Goal: Navigation & Orientation: Find specific page/section

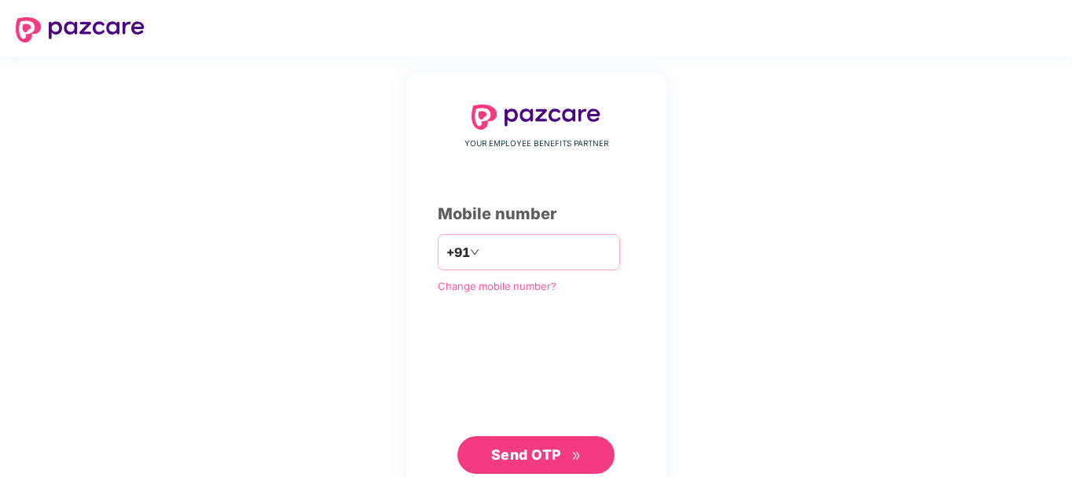
click at [506, 246] on input "number" at bounding box center [546, 252] width 129 height 25
type input "**********"
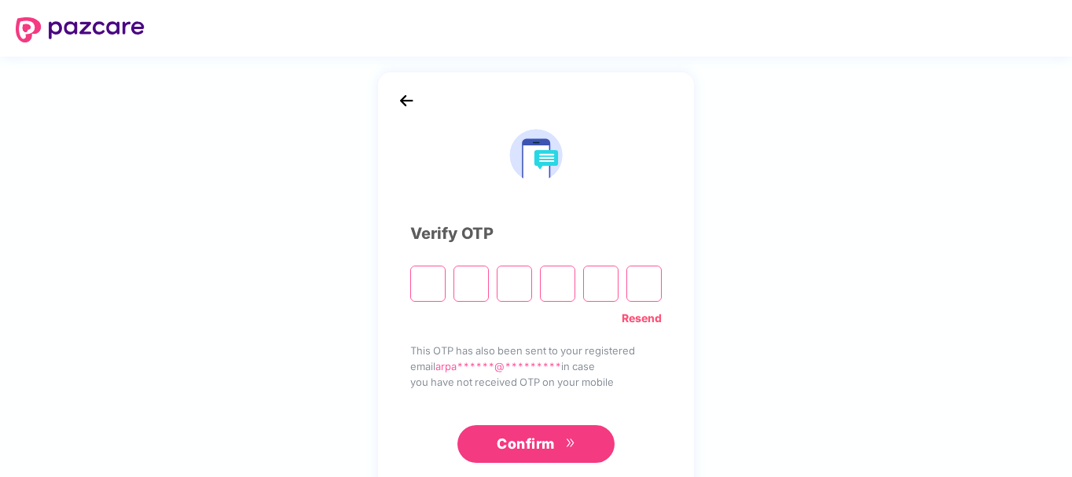
type input "*"
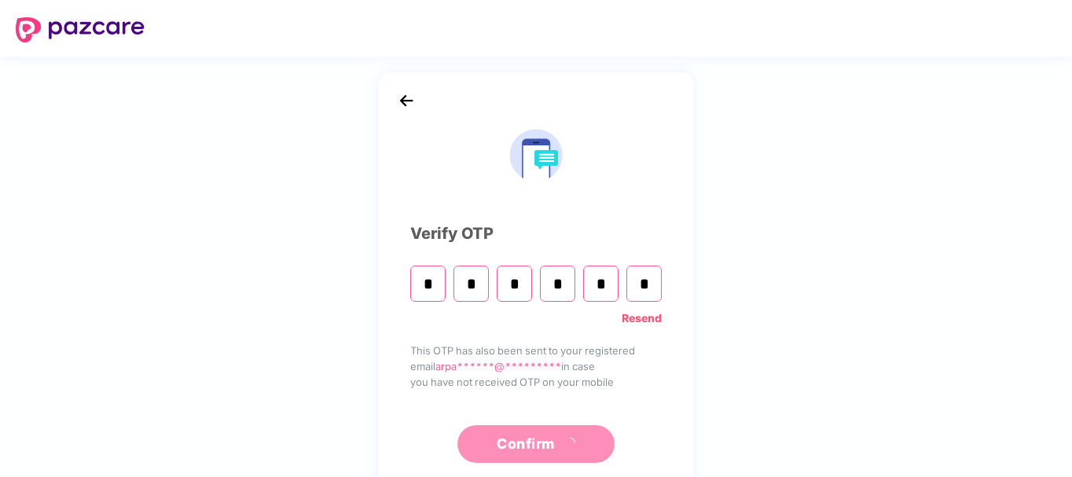
type input "*"
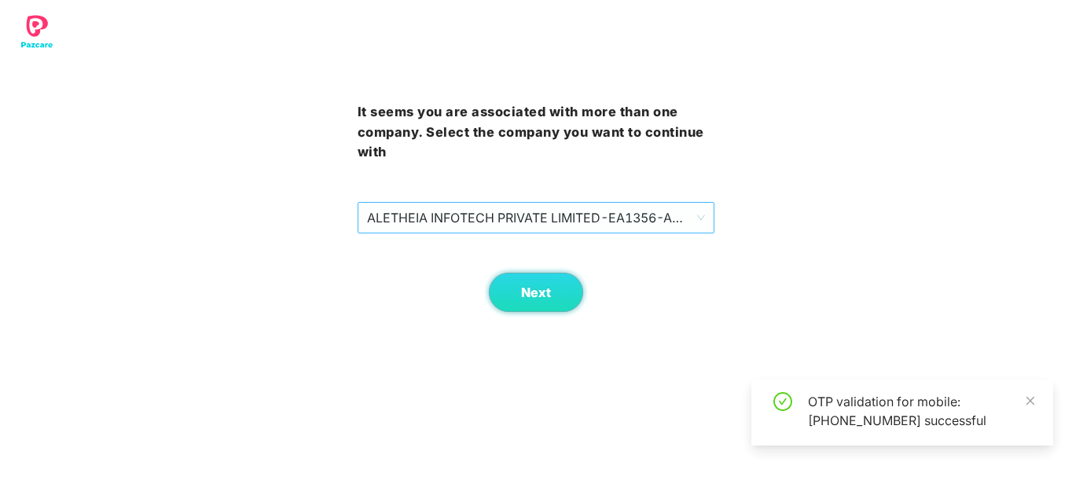
click at [541, 229] on span "ALETHEIA INFOTECH PRIVATE LIMITED - EA1356 - ADMIN" at bounding box center [536, 218] width 339 height 30
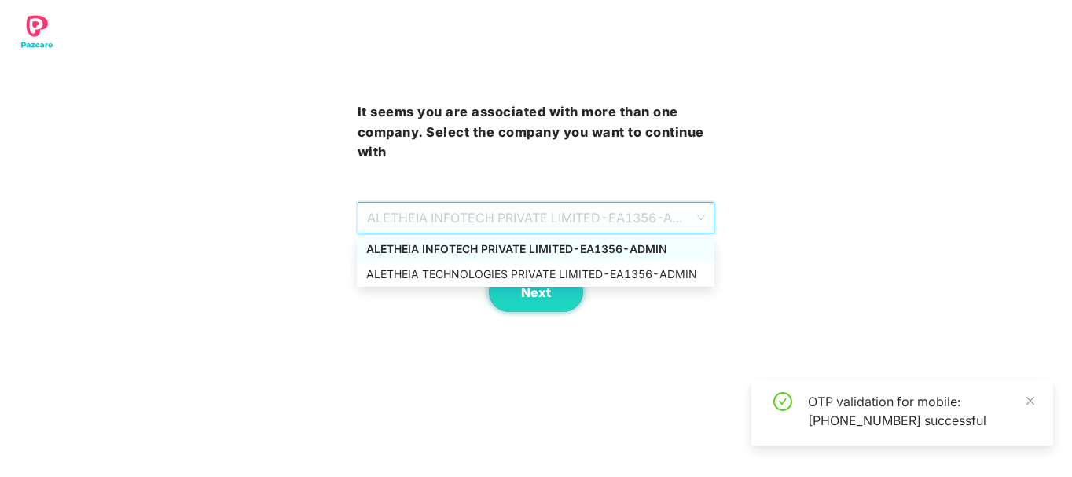
click at [483, 278] on div "ALETHEIA TECHNOLOGIES PRIVATE LIMITED - EA1356 - ADMIN" at bounding box center [535, 274] width 339 height 17
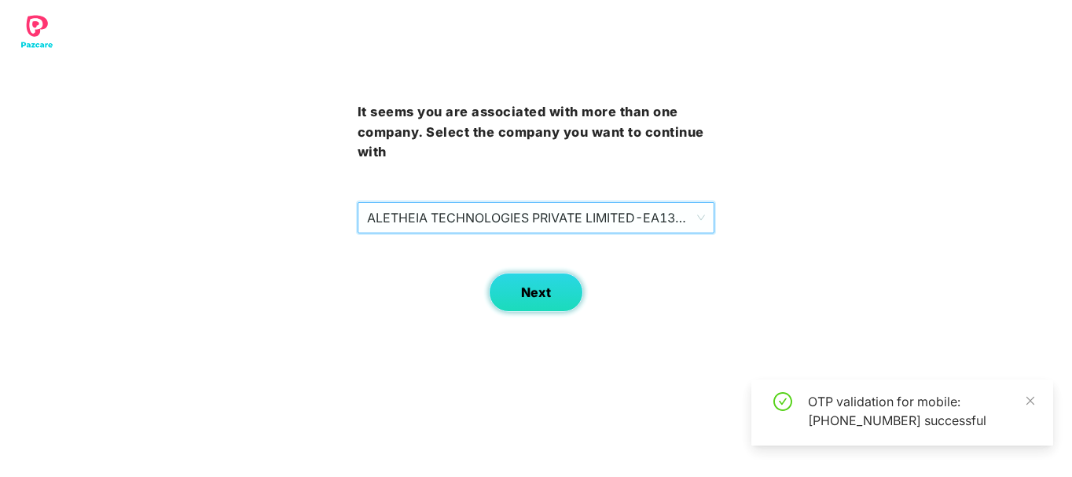
click at [522, 284] on button "Next" at bounding box center [536, 292] width 94 height 39
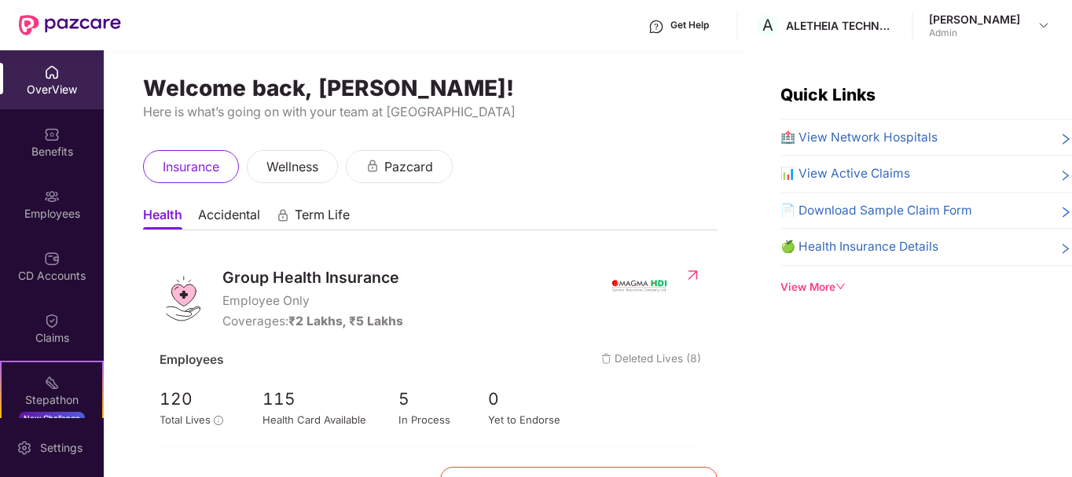
click at [846, 141] on span "🏥 View Network Hospitals" at bounding box center [858, 137] width 157 height 19
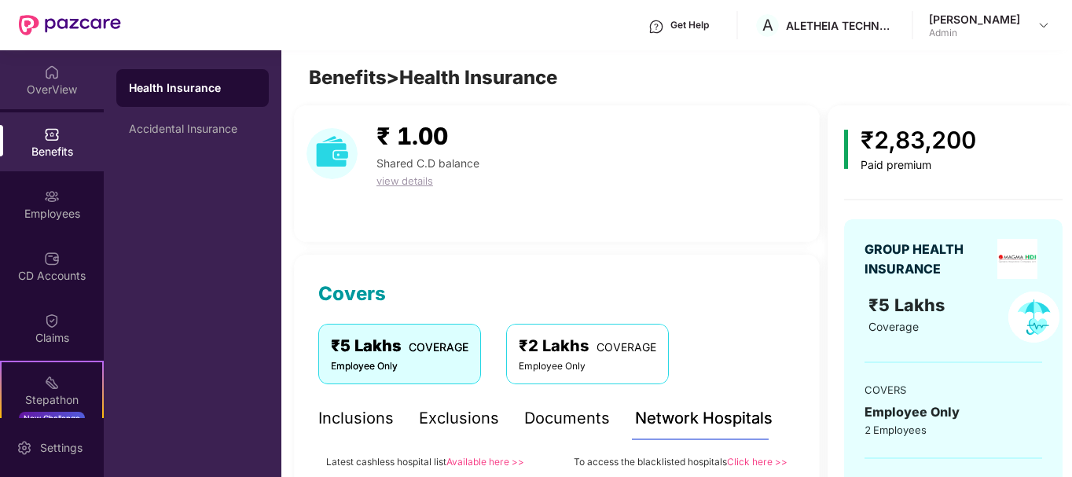
click at [48, 79] on img at bounding box center [52, 72] width 16 height 16
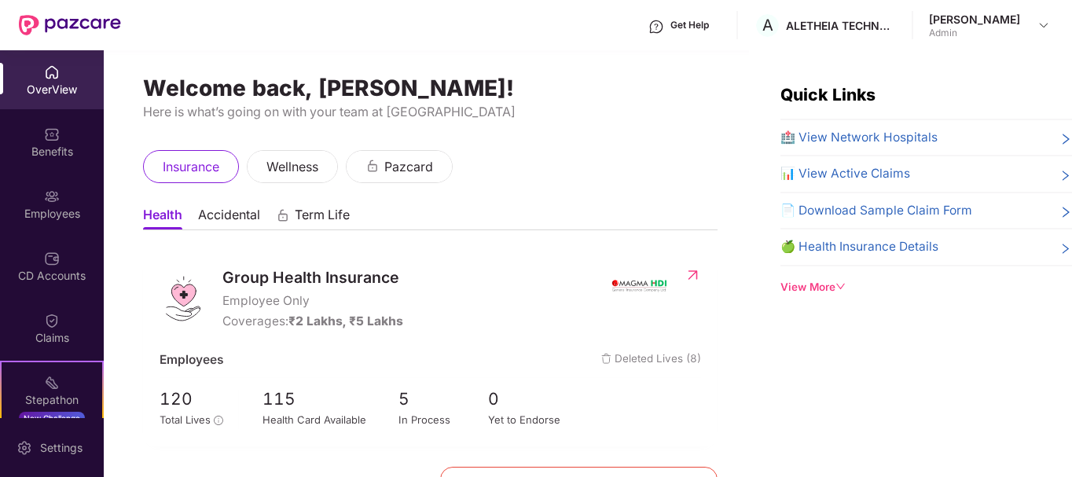
click at [831, 288] on div "View More" at bounding box center [925, 287] width 291 height 16
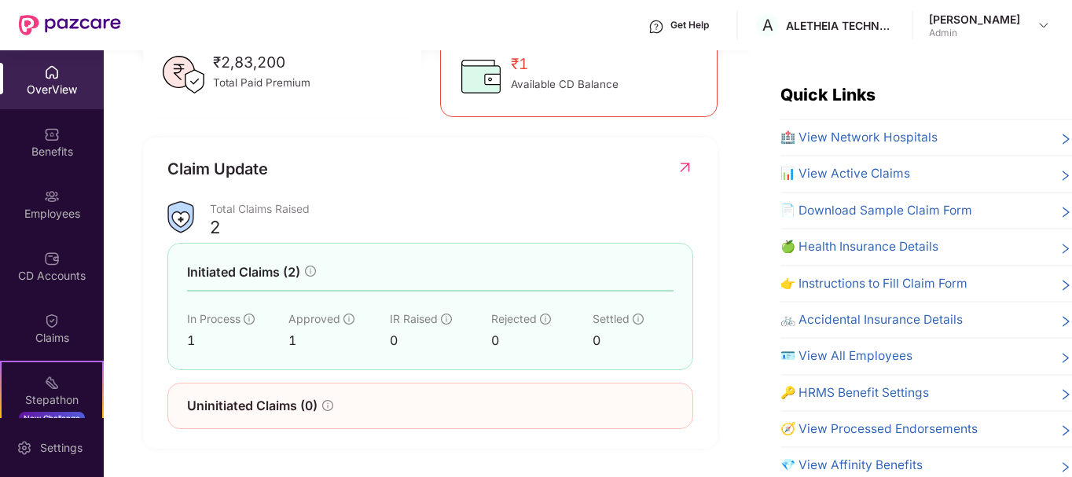
click at [50, 93] on div "OverView" at bounding box center [52, 90] width 104 height 16
click at [40, 135] on div "Benefits" at bounding box center [52, 141] width 104 height 59
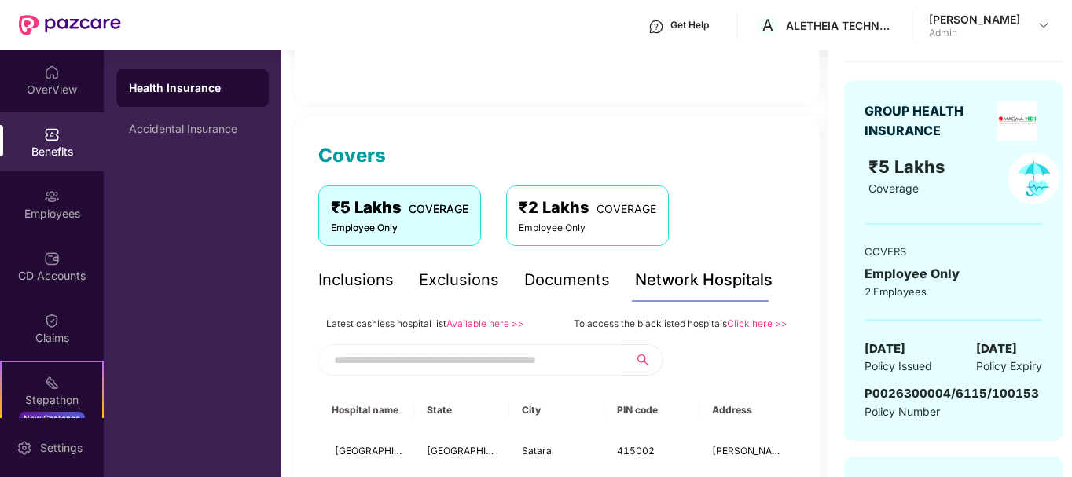
scroll to position [157, 0]
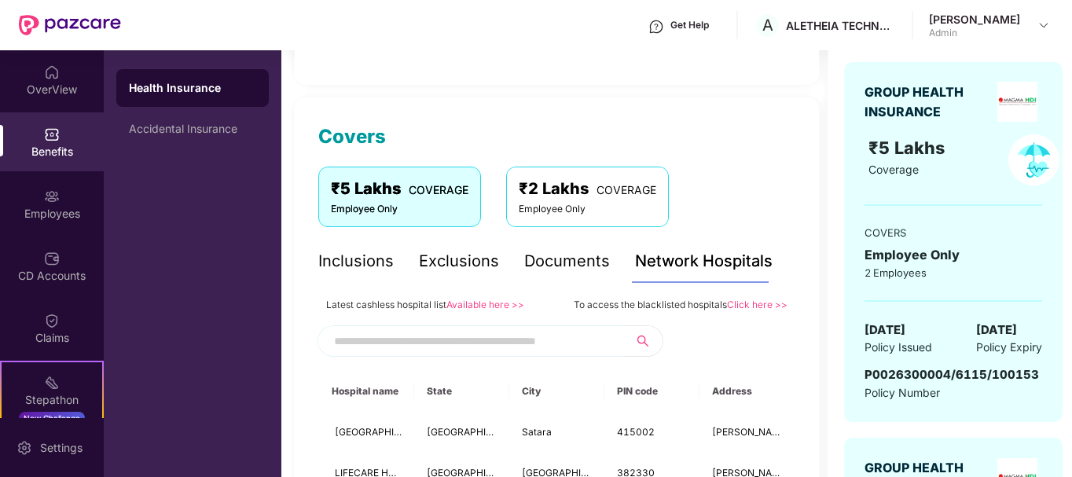
click at [570, 260] on div "Documents" at bounding box center [567, 261] width 86 height 24
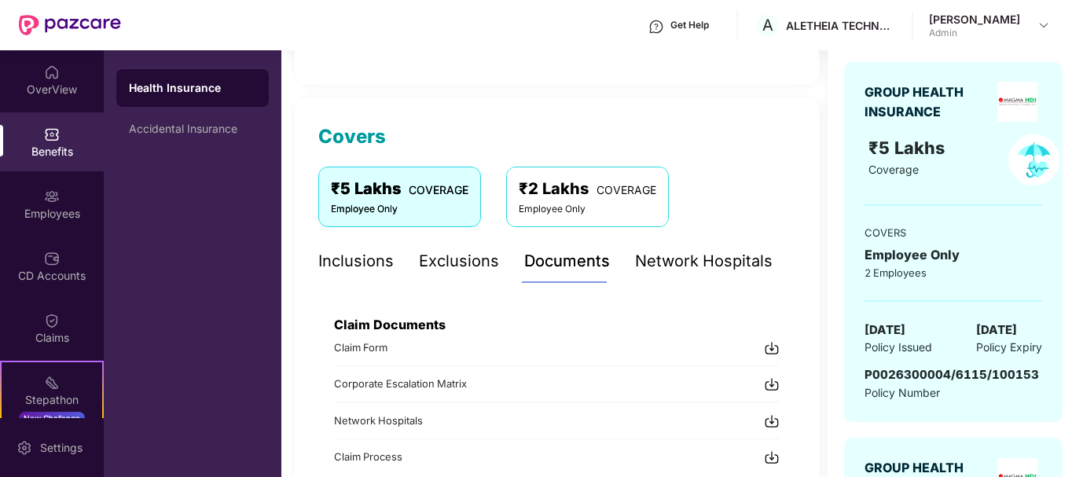
click at [468, 271] on div "Exclusions" at bounding box center [459, 261] width 80 height 24
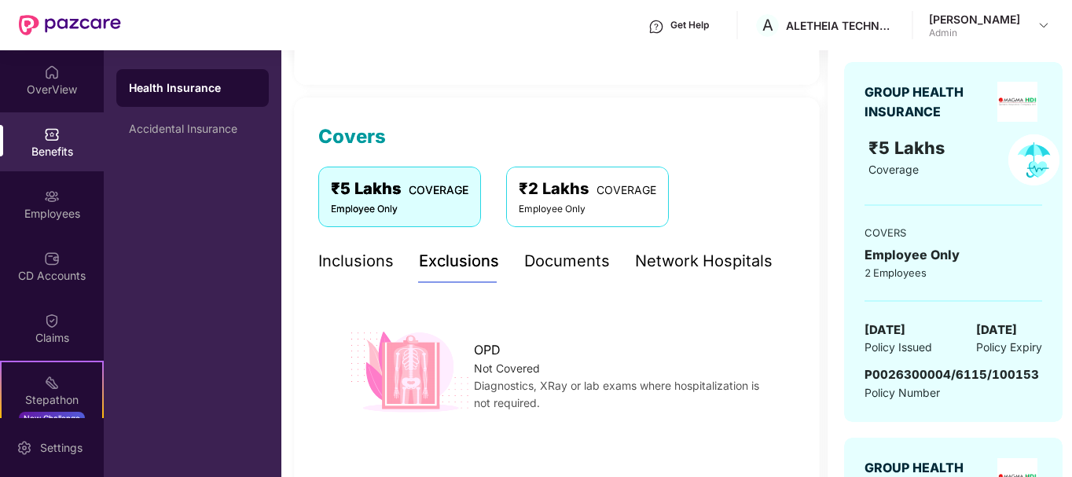
click at [363, 258] on div "Inclusions" at bounding box center [355, 261] width 75 height 24
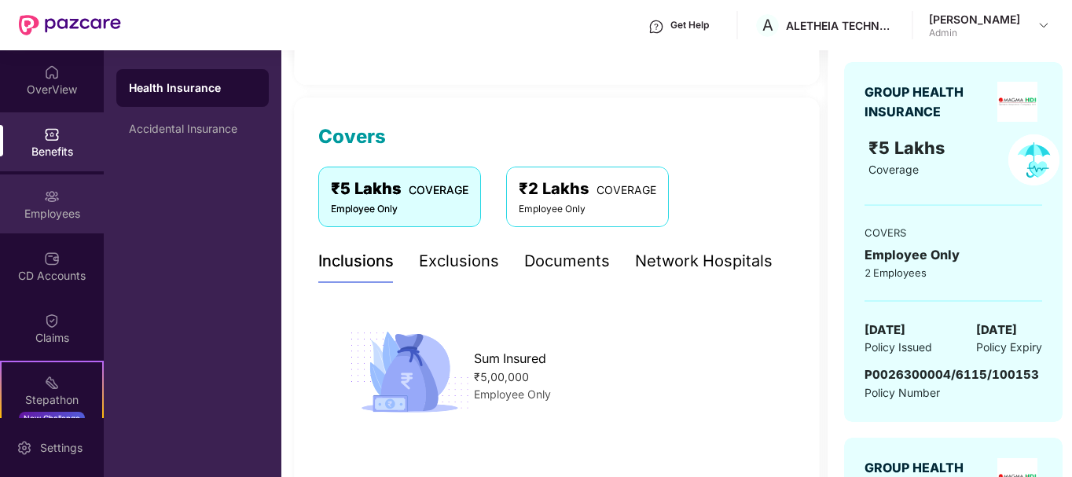
click at [36, 211] on div "Employees" at bounding box center [52, 214] width 104 height 16
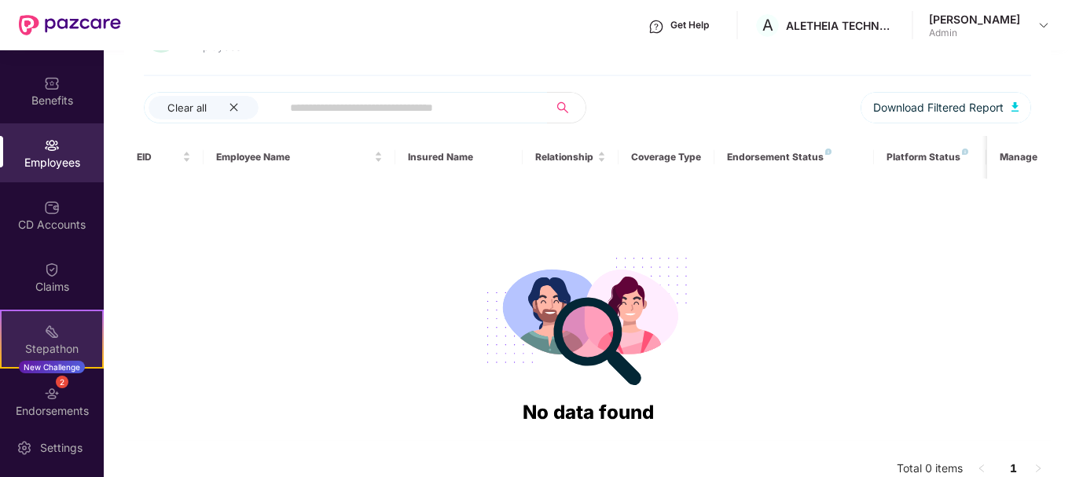
scroll to position [79, 0]
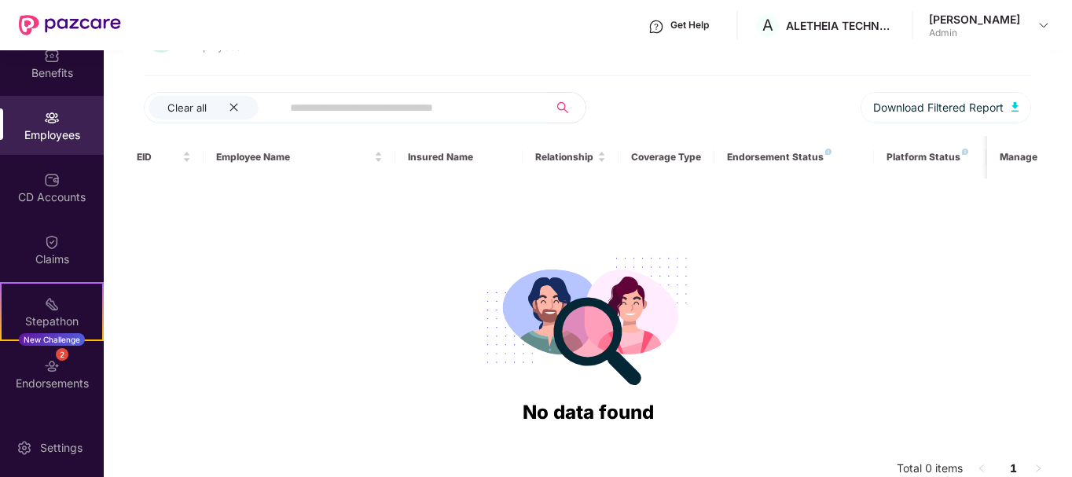
click at [1055, 28] on header "Get Help A ALETHEIA TECHNOLOGIES PRIVATE LIMITED [PERSON_NAME] Admin" at bounding box center [536, 25] width 1072 height 50
click at [1041, 16] on div at bounding box center [1043, 25] width 19 height 19
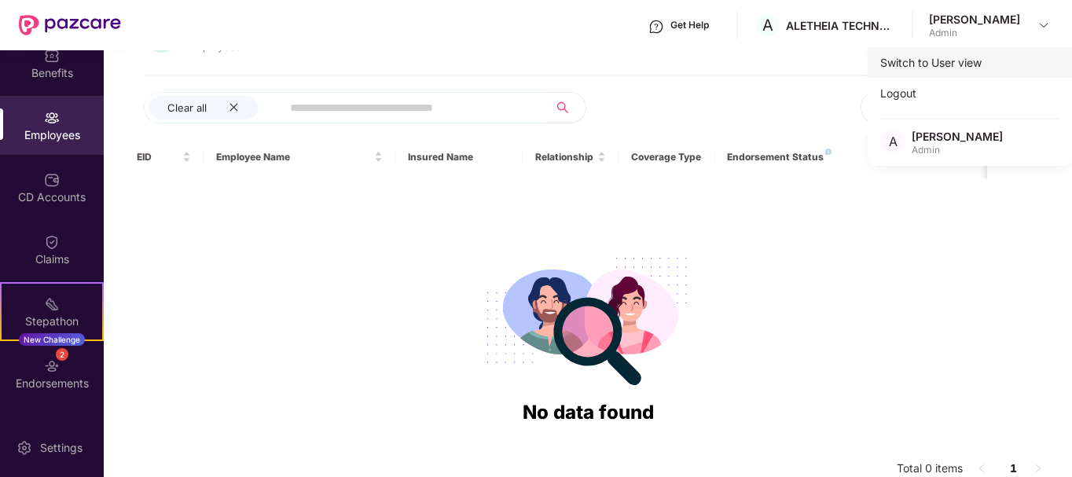
click at [928, 62] on div "Switch to User view" at bounding box center [969, 62] width 204 height 31
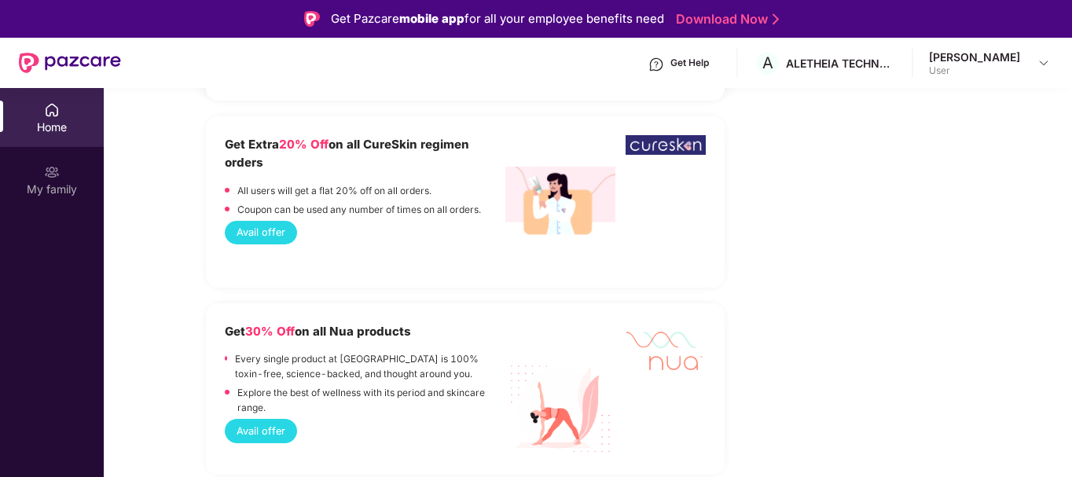
scroll to position [1571, 0]
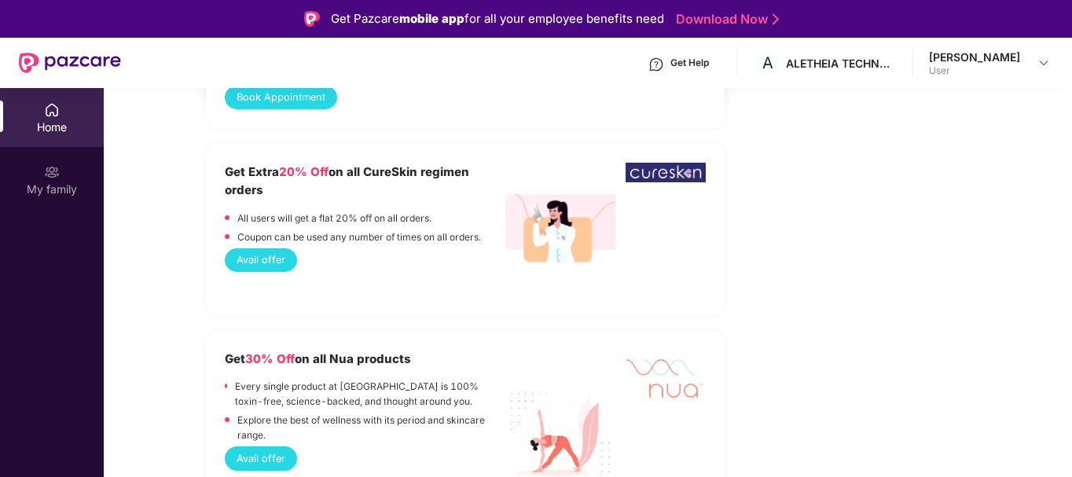
click at [53, 127] on div "Home" at bounding box center [52, 127] width 104 height 16
click at [980, 66] on div "User" at bounding box center [974, 70] width 91 height 13
click at [1046, 60] on img at bounding box center [1043, 63] width 13 height 13
click at [772, 212] on div at bounding box center [853, 308] width 245 height 3440
click at [43, 174] on div "My family" at bounding box center [52, 179] width 104 height 59
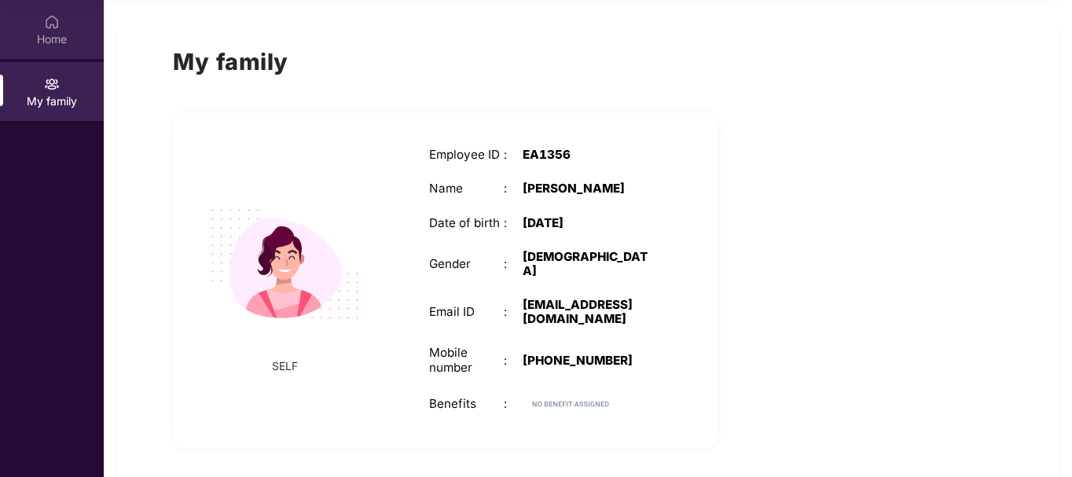
click at [54, 35] on div "Home" at bounding box center [52, 39] width 104 height 16
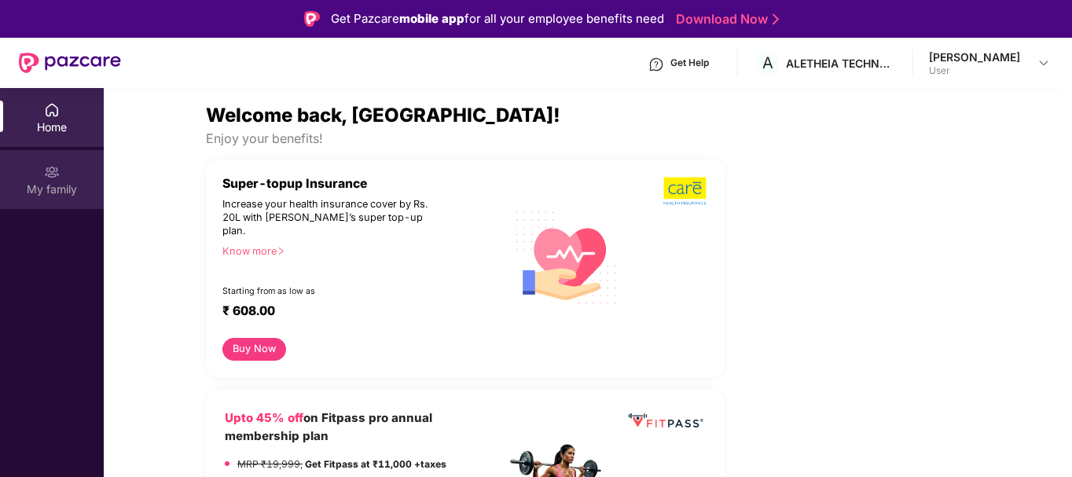
click at [42, 177] on div "My family" at bounding box center [52, 179] width 104 height 59
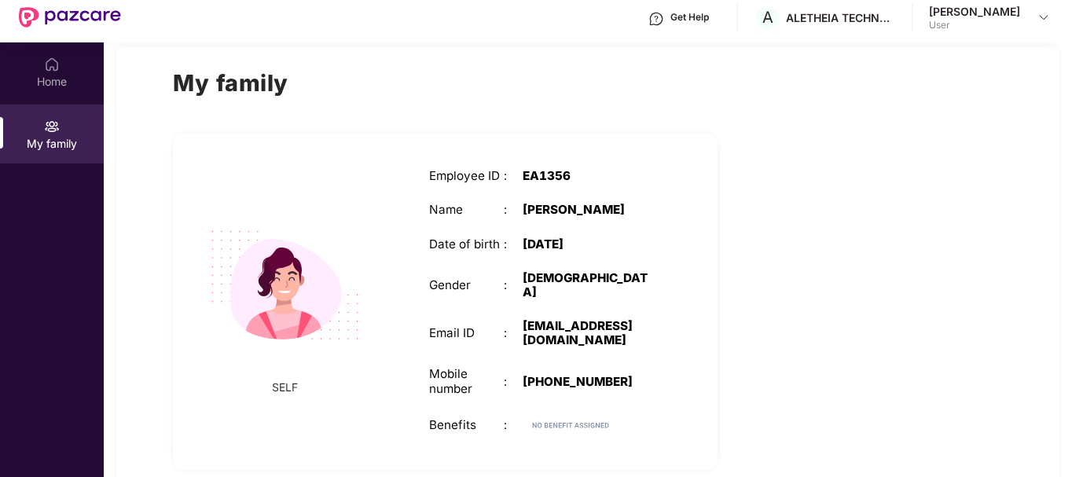
scroll to position [88, 0]
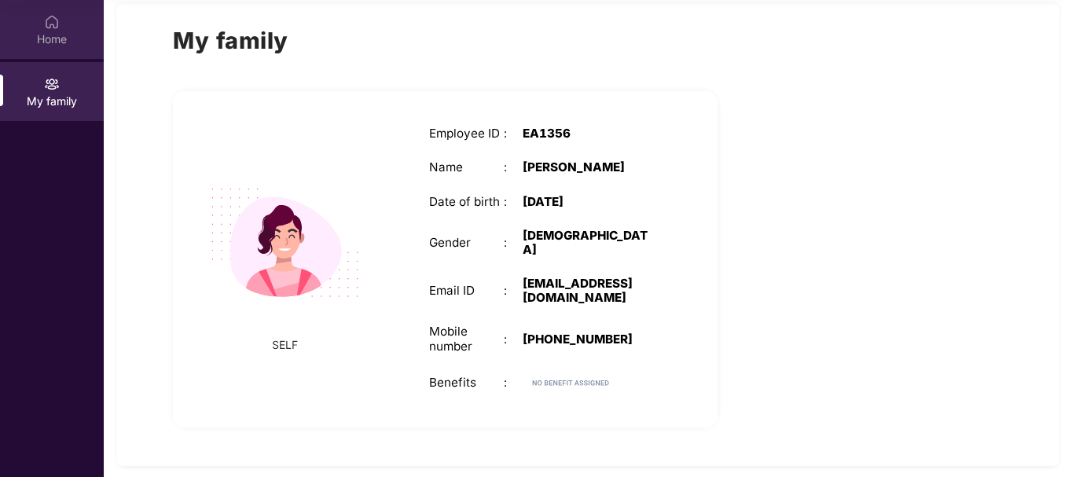
click at [54, 23] on img at bounding box center [52, 22] width 16 height 16
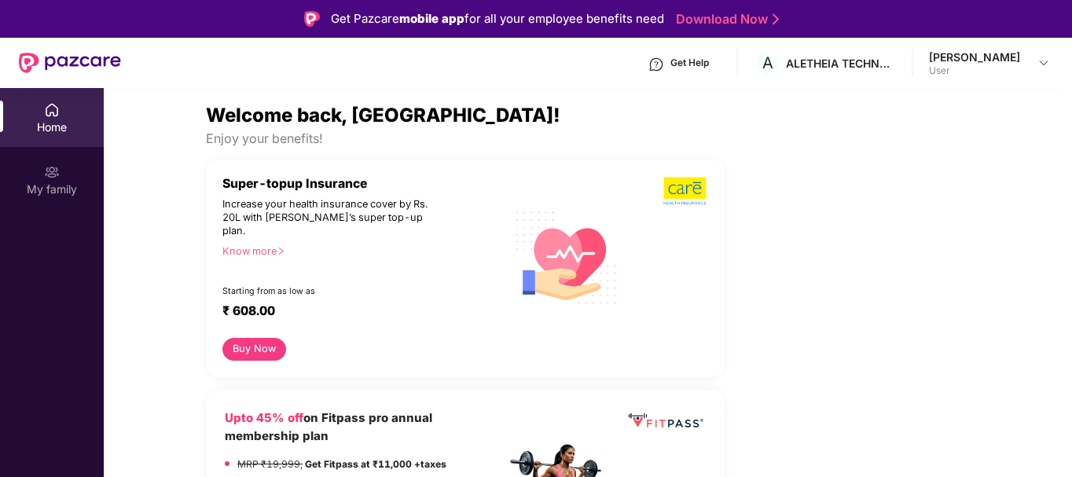
click at [1057, 65] on header "Get Help A ALETHEIA TECHNOLOGIES PRIVATE LIMITED [PERSON_NAME] User" at bounding box center [536, 63] width 1072 height 50
click at [1046, 70] on div at bounding box center [1043, 62] width 19 height 19
click at [749, 94] on section "Welcome back, [GEOGRAPHIC_DATA]! Enjoy your benefits! Super-topup Insurance Inc…" at bounding box center [588, 326] width 968 height 477
click at [709, 60] on div "Get Help" at bounding box center [689, 63] width 38 height 13
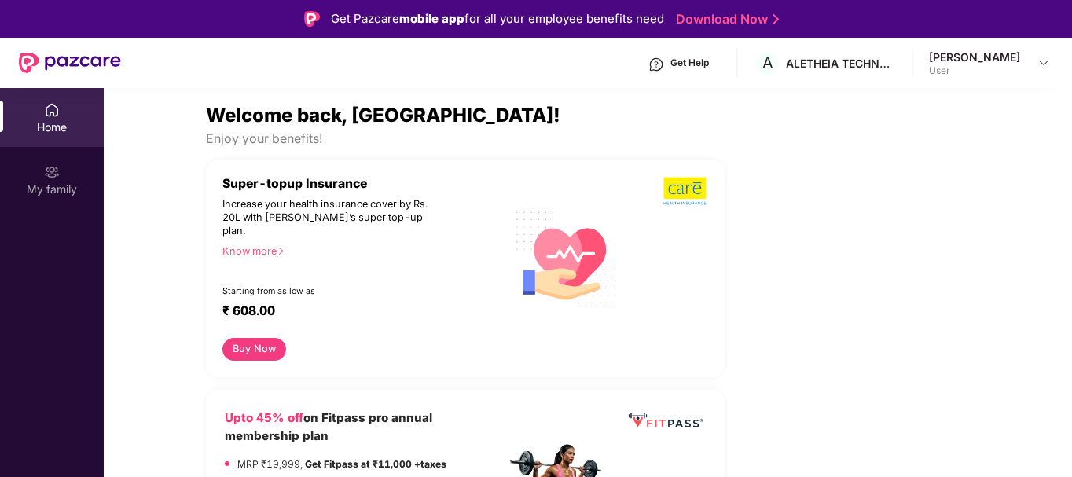
click at [689, 61] on div "Get Help" at bounding box center [689, 63] width 38 height 13
